Goal: Browse casually

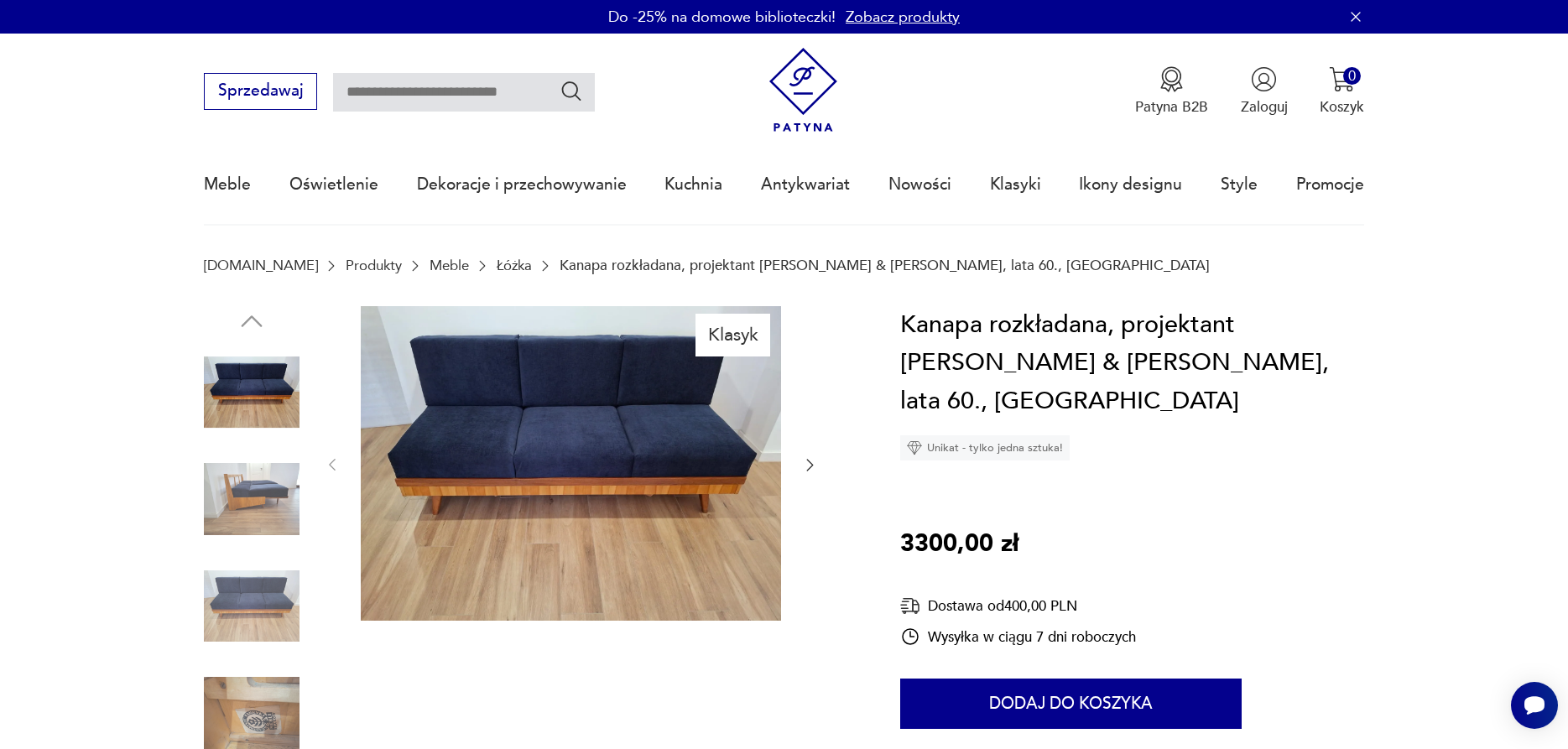
click at [273, 502] on img at bounding box center [252, 499] width 96 height 96
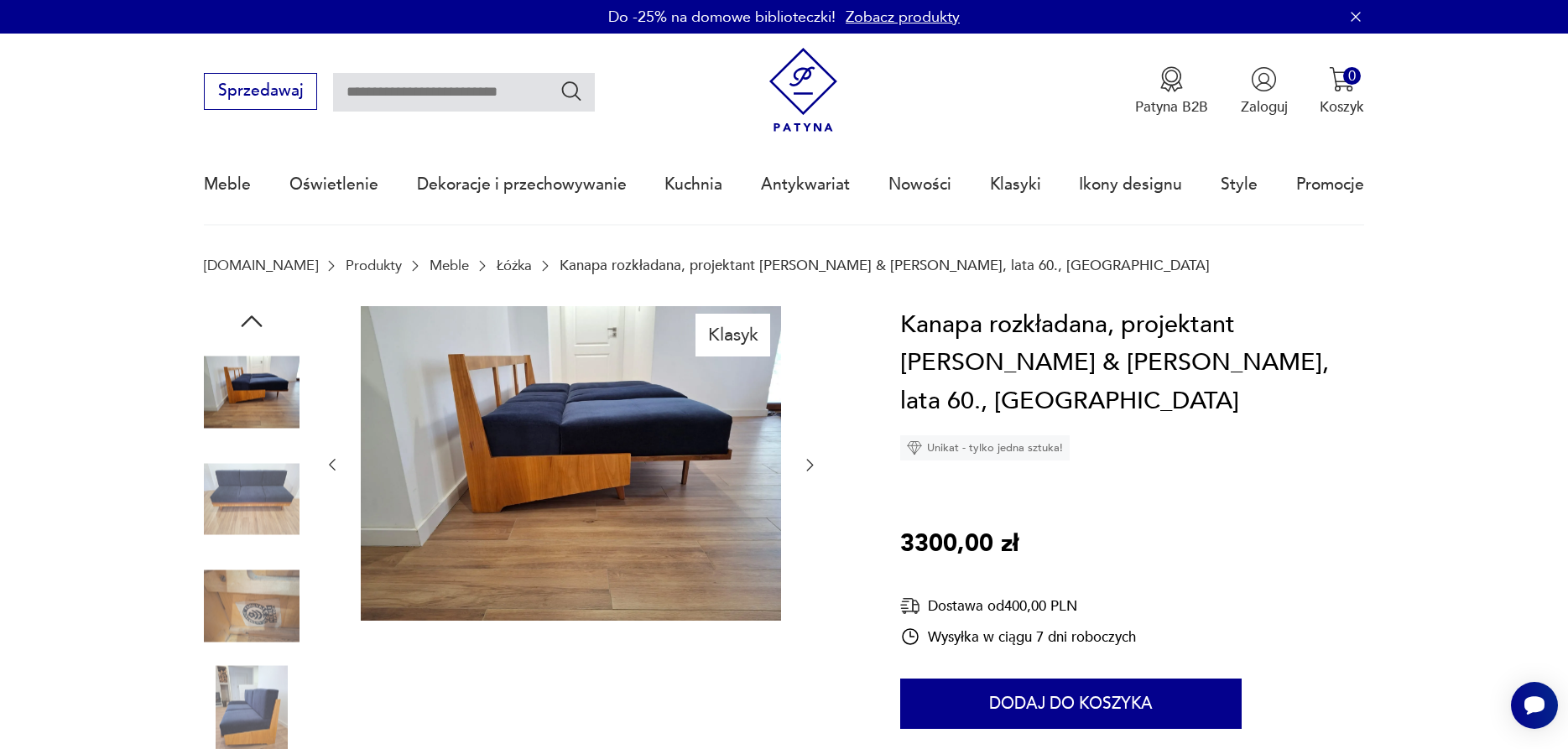
click at [253, 489] on img at bounding box center [252, 499] width 96 height 96
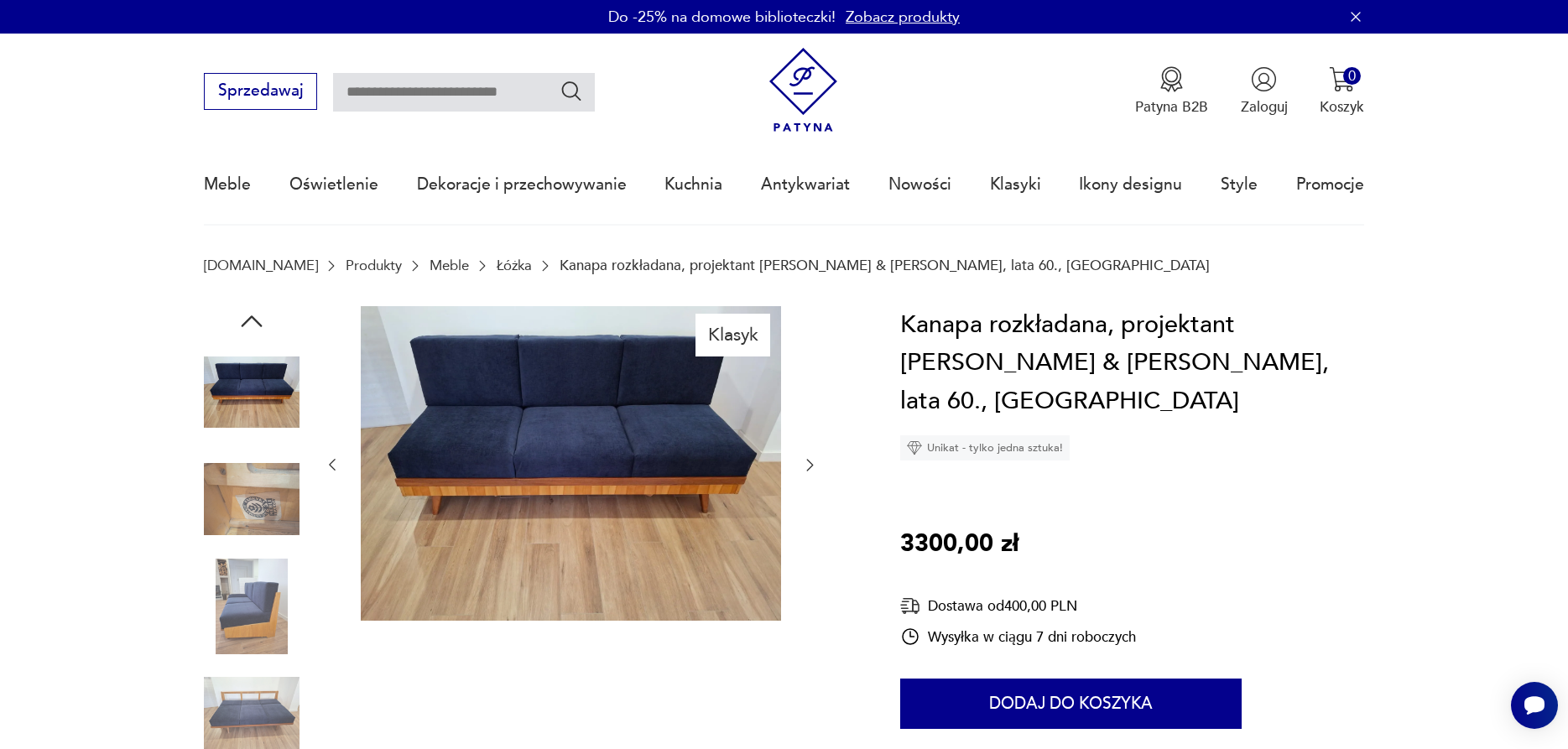
click at [258, 584] on img at bounding box center [252, 607] width 96 height 96
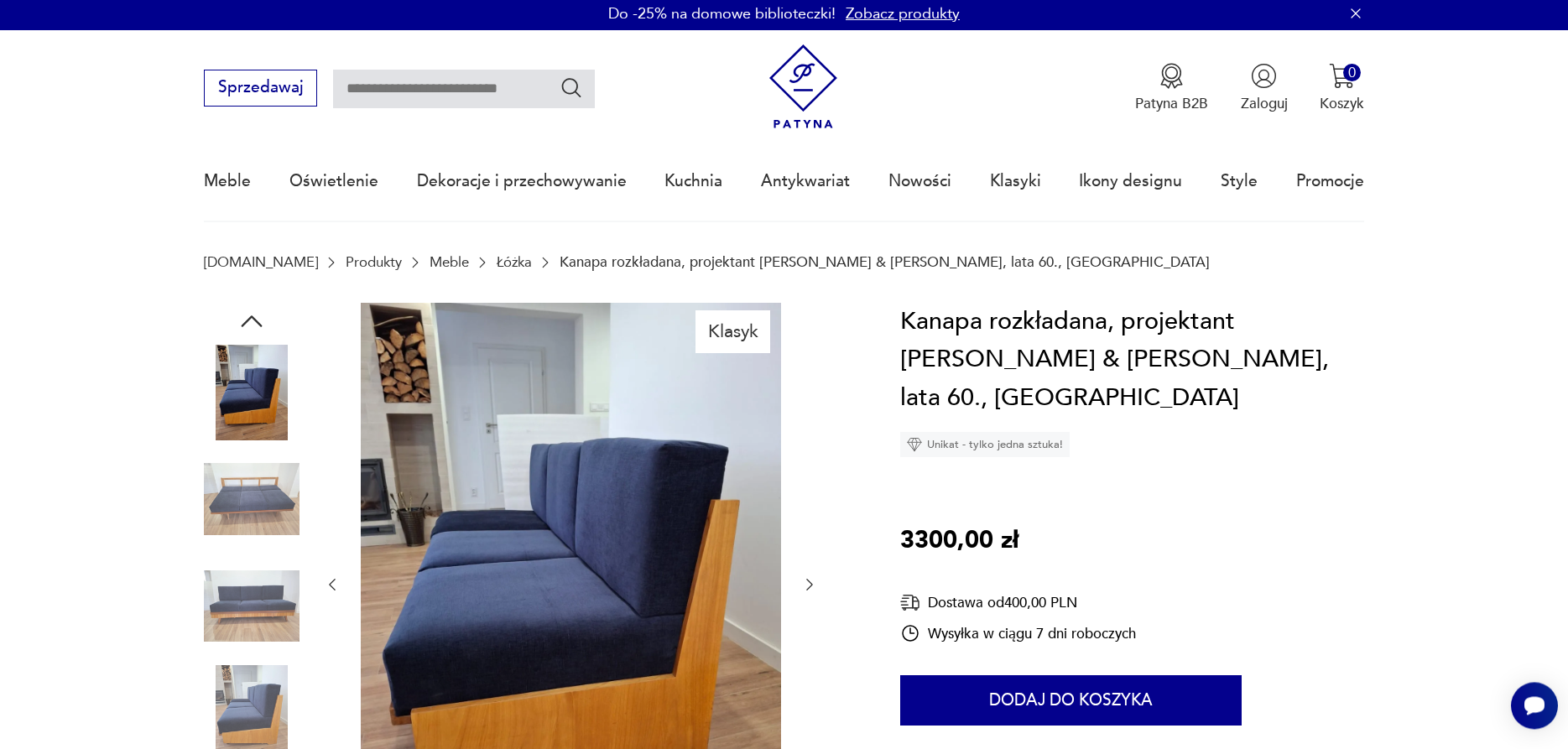
scroll to position [85, 0]
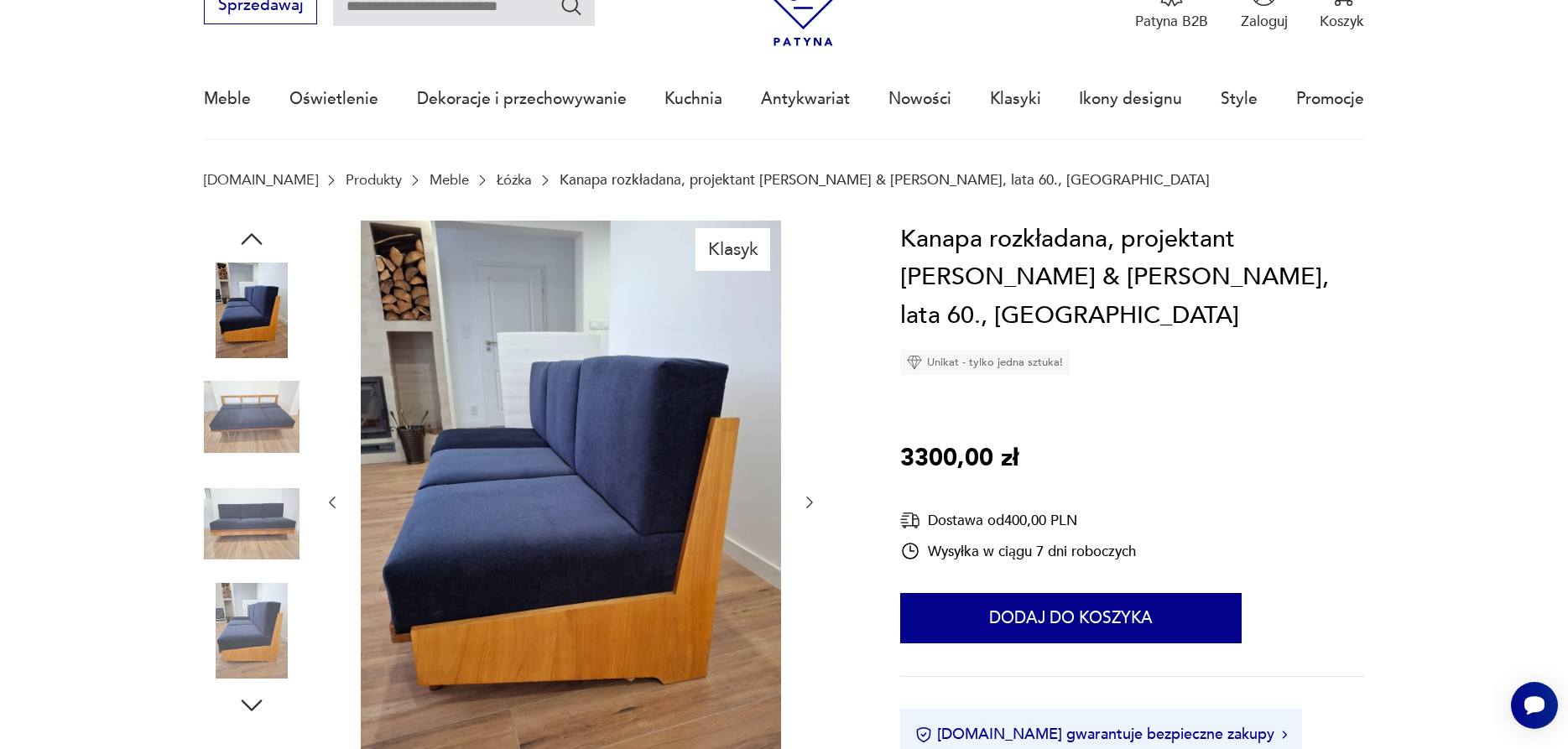
click at [247, 631] on img at bounding box center [252, 631] width 96 height 96
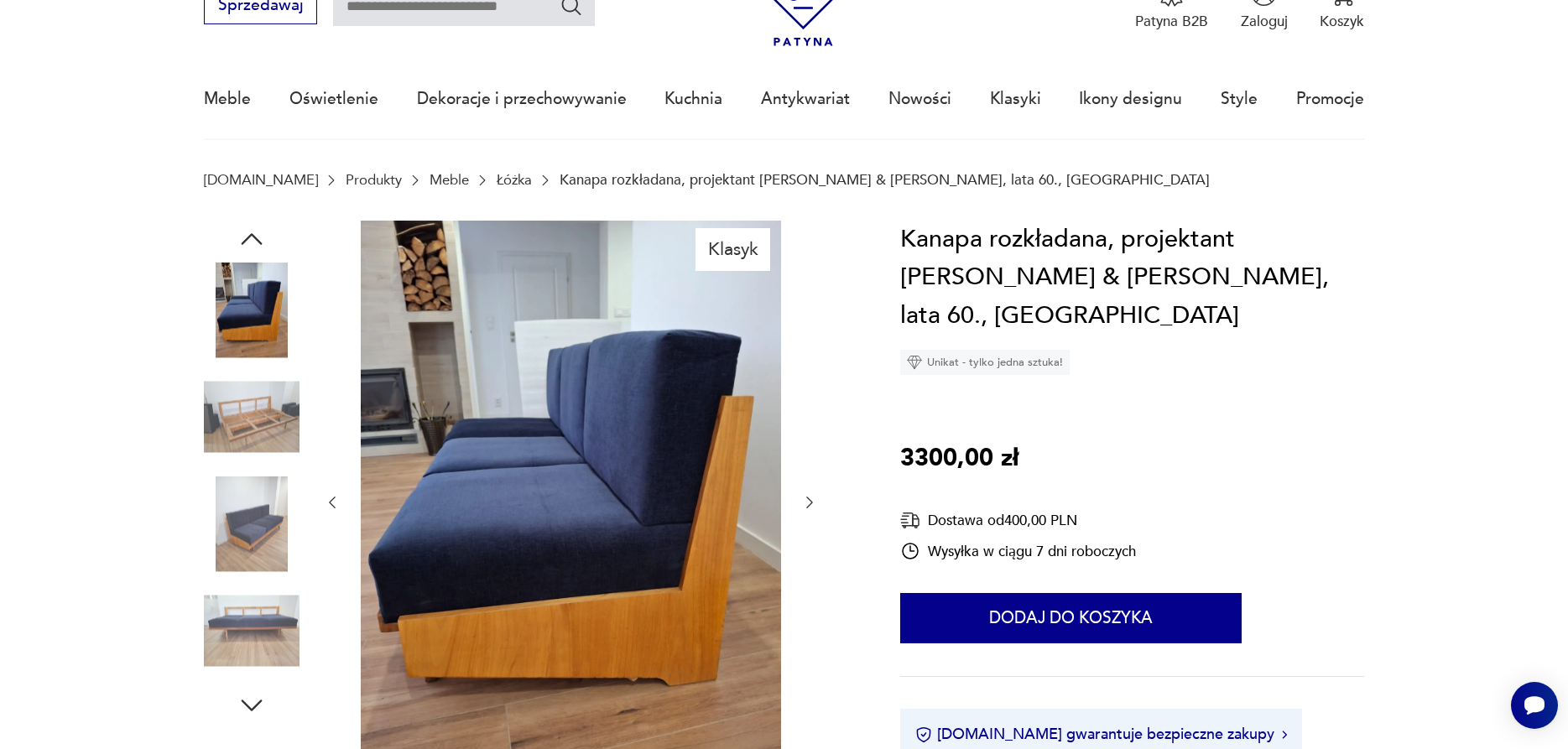
click at [260, 509] on img at bounding box center [252, 524] width 96 height 96
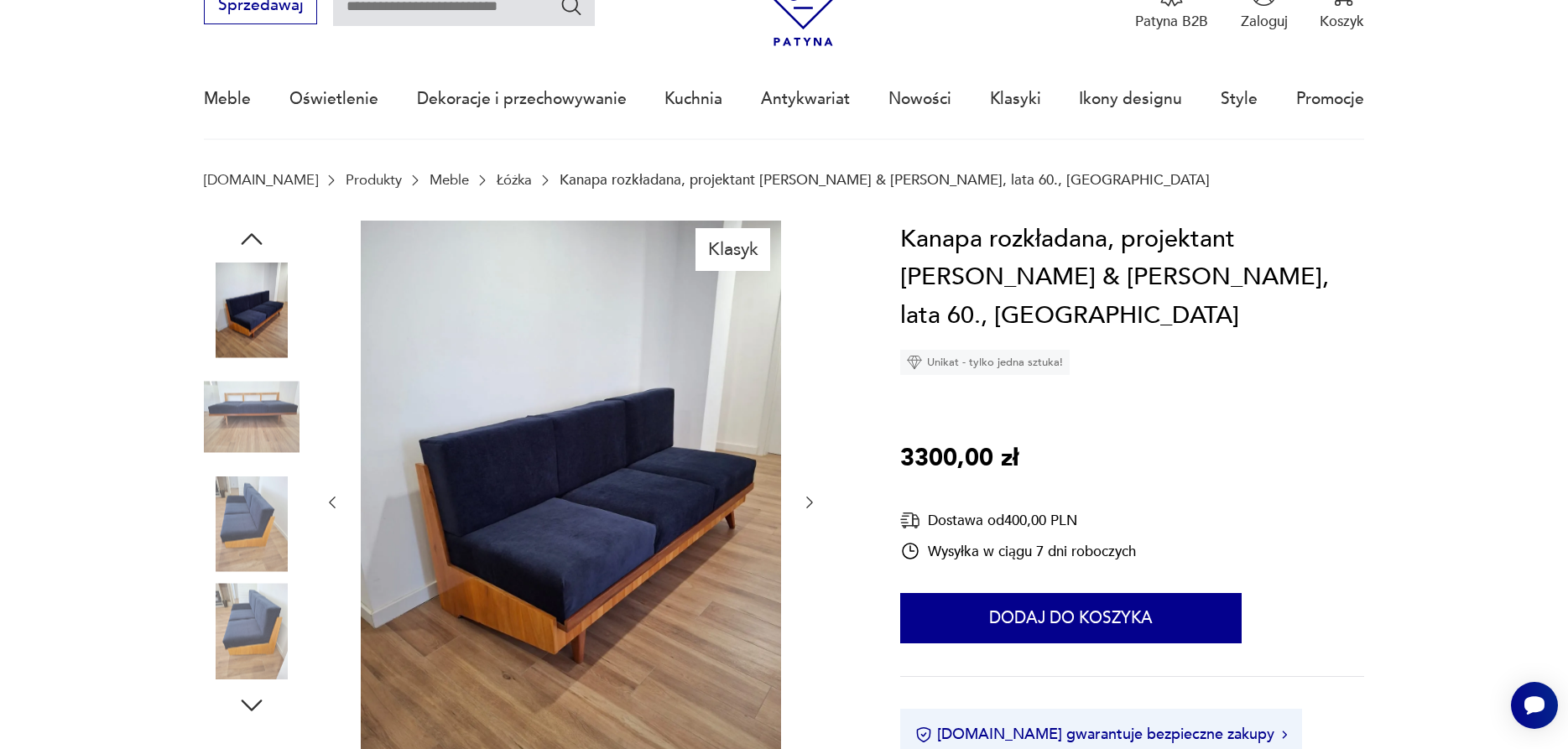
click at [262, 406] on img at bounding box center [252, 417] width 96 height 96
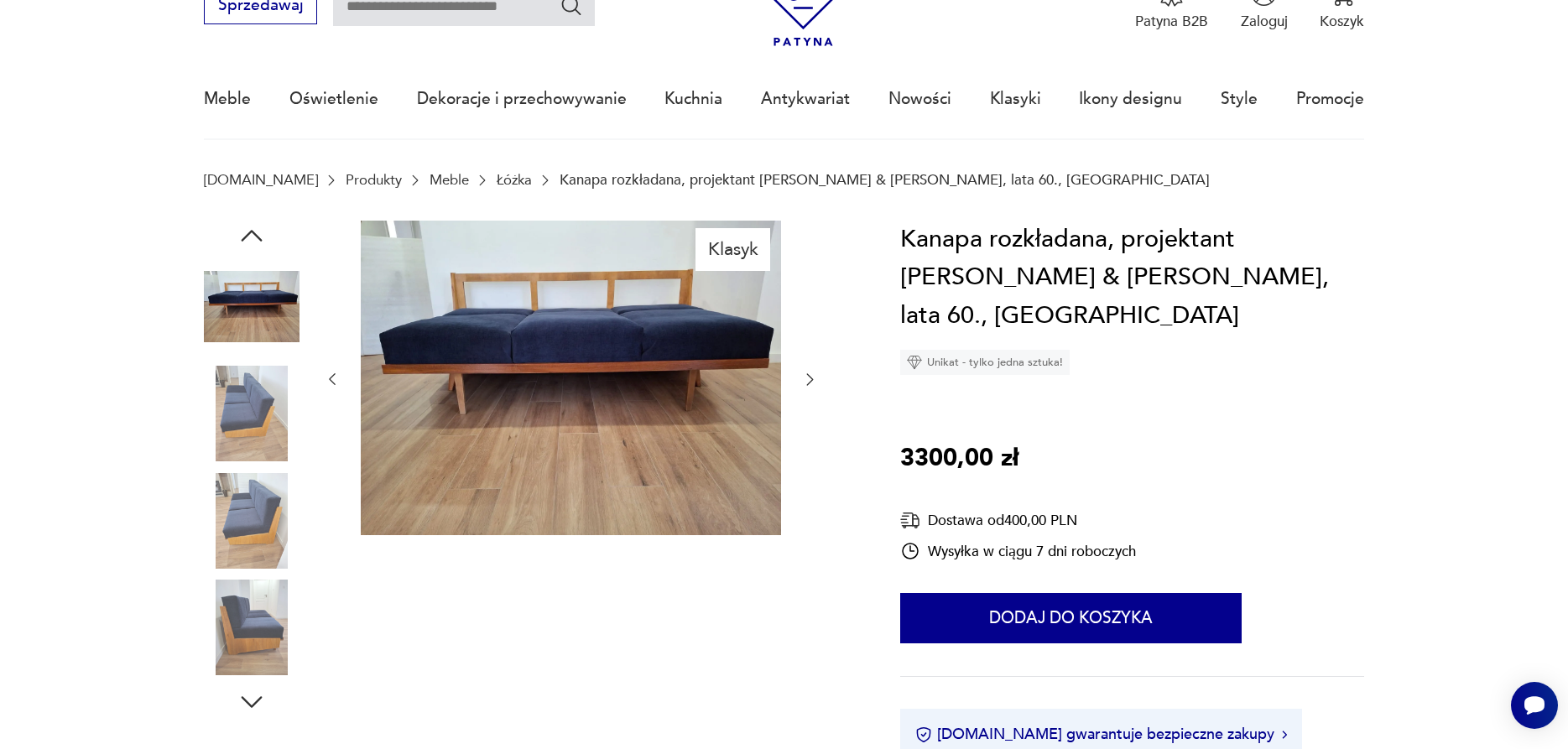
click at [262, 441] on img at bounding box center [252, 414] width 96 height 96
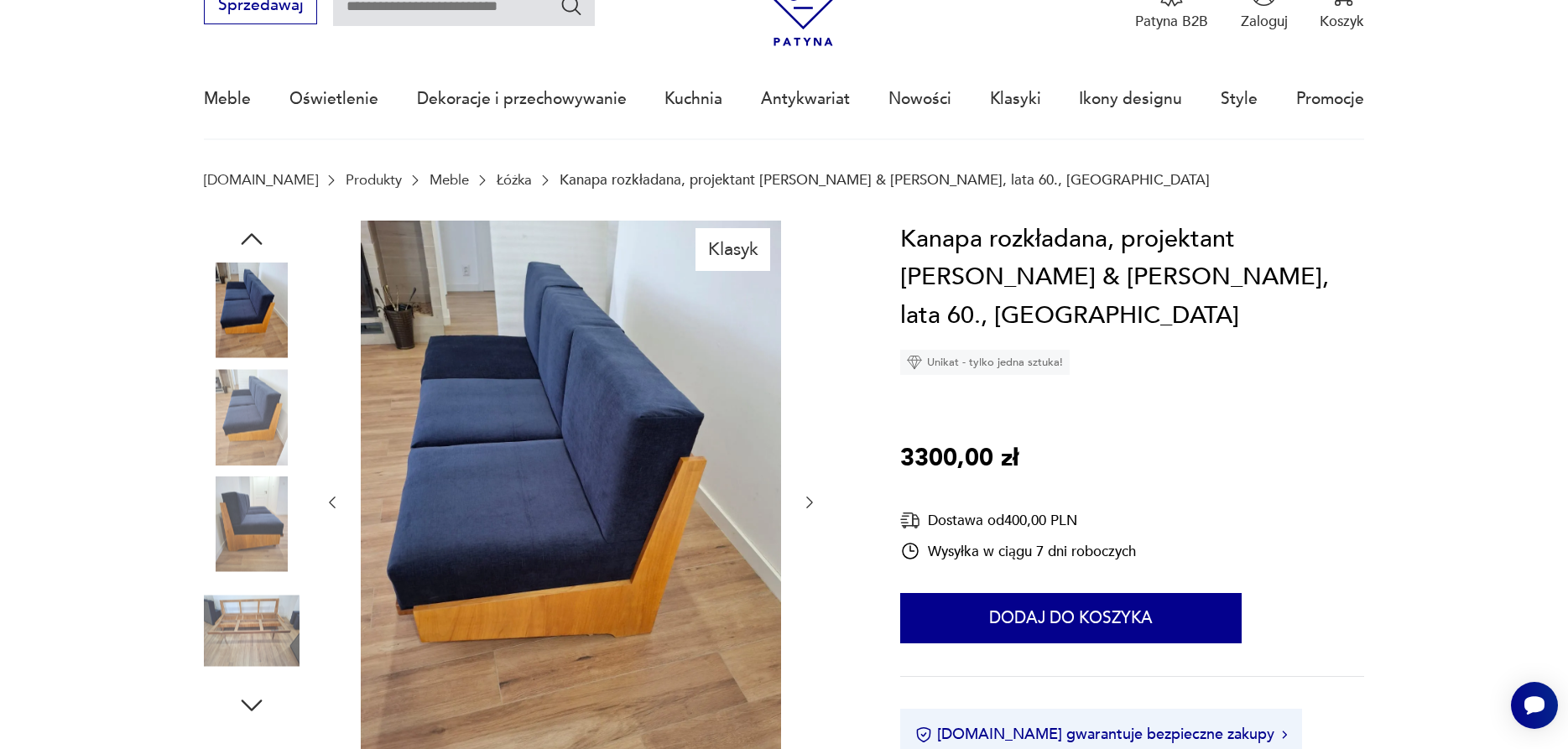
click at [252, 400] on img at bounding box center [252, 417] width 96 height 96
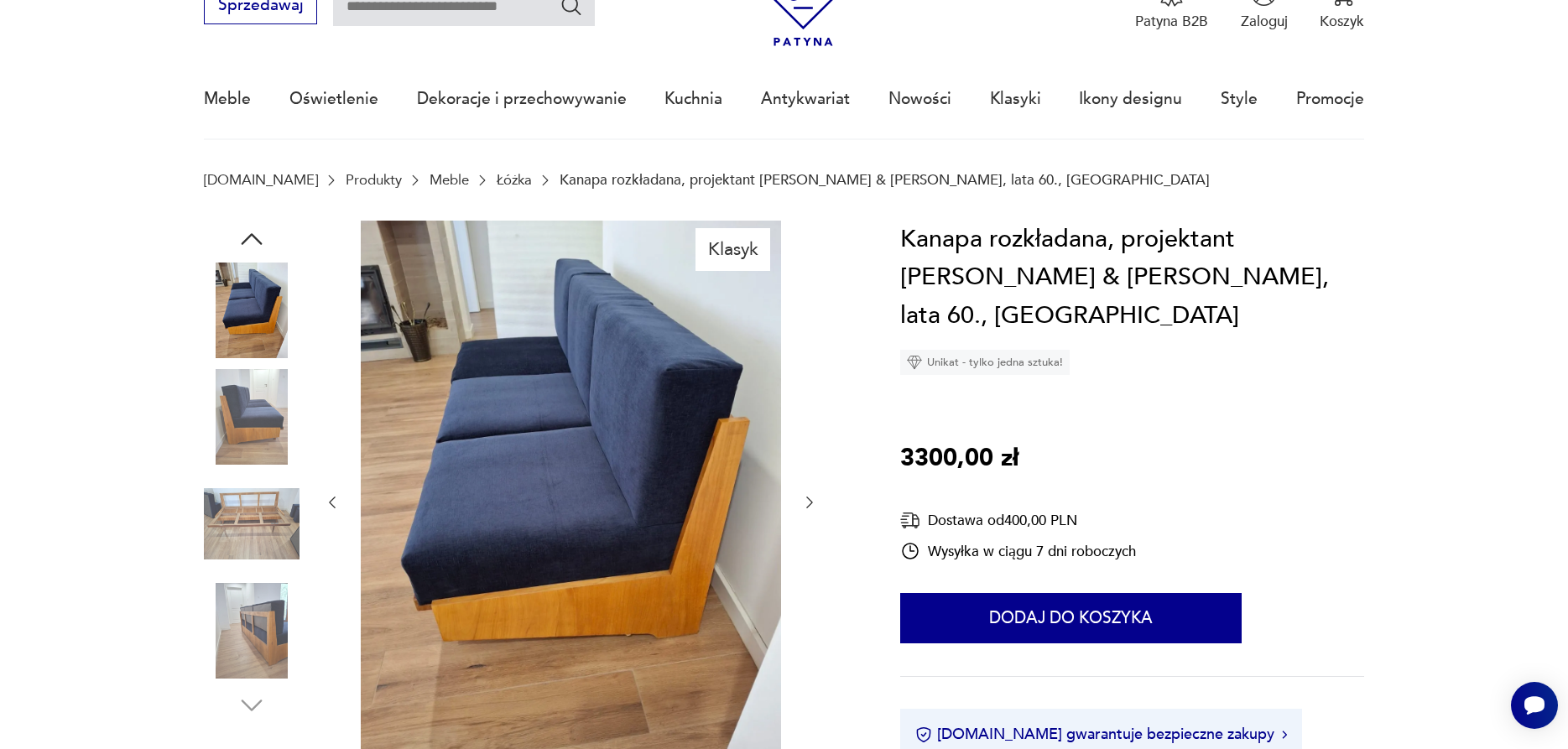
click at [262, 483] on img at bounding box center [252, 524] width 96 height 96
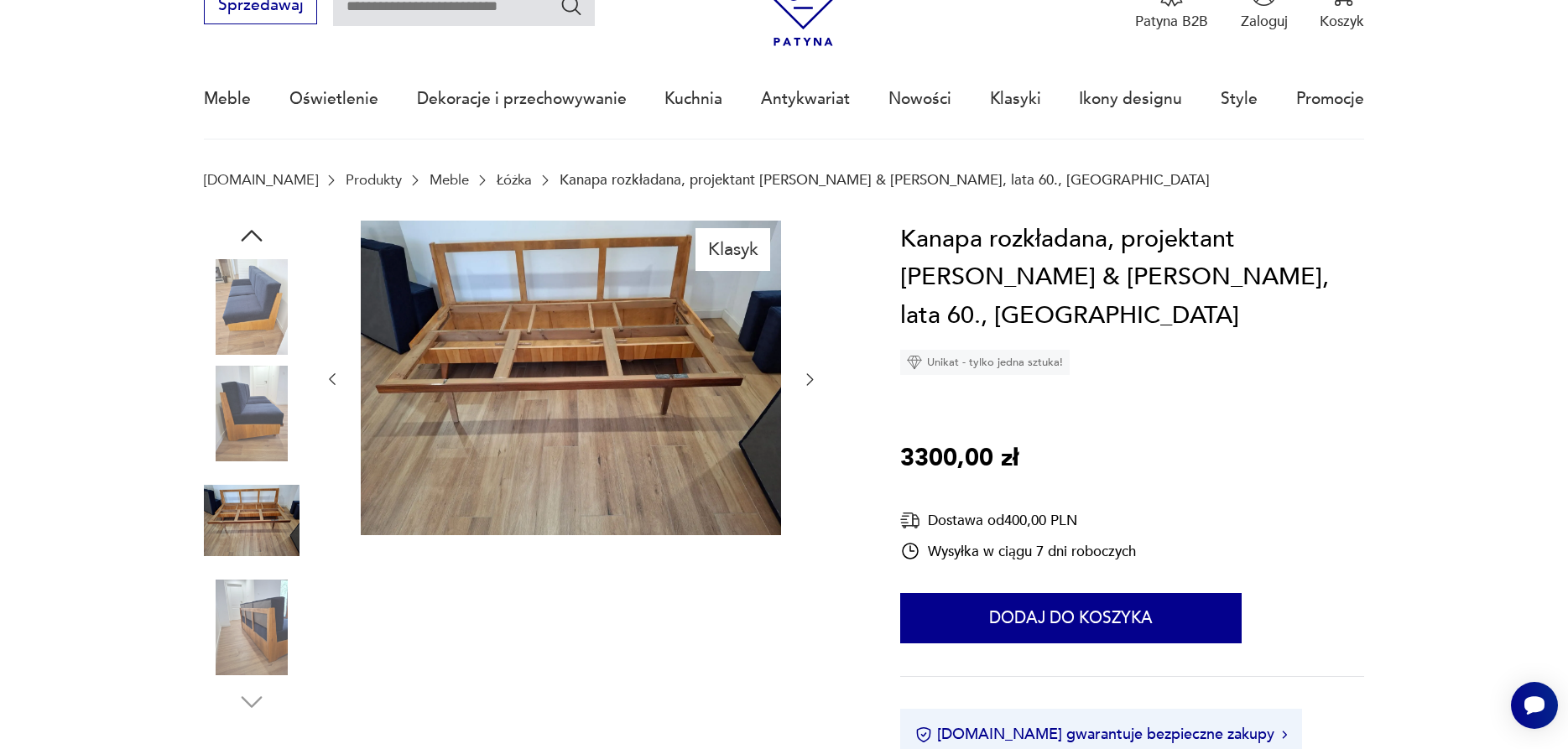
click at [258, 644] on img at bounding box center [252, 627] width 96 height 96
